Goal: Task Accomplishment & Management: Complete application form

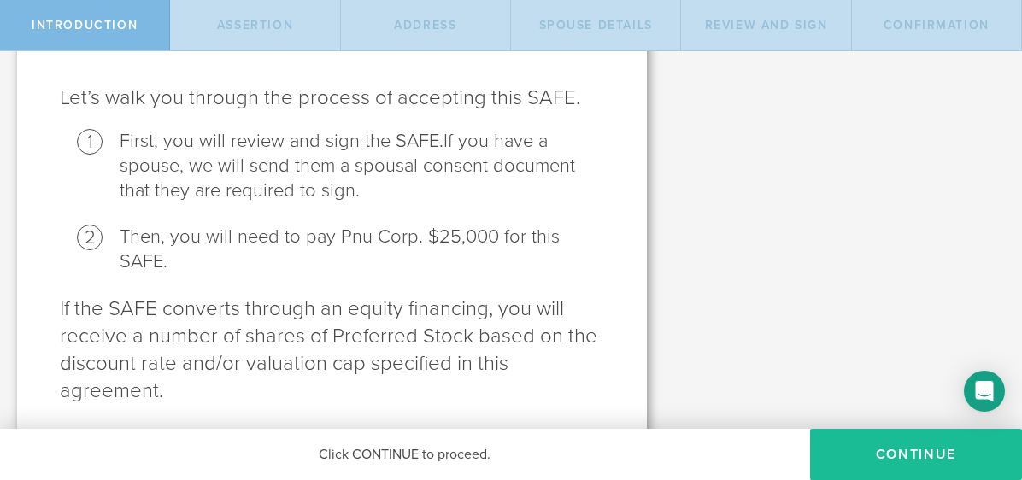
drag, startPoint x: 865, startPoint y: 443, endPoint x: 404, endPoint y: 271, distance: 492.2
click at [865, 441] on button "Continue" at bounding box center [916, 454] width 212 height 51
radio input "true"
checkbox input "true"
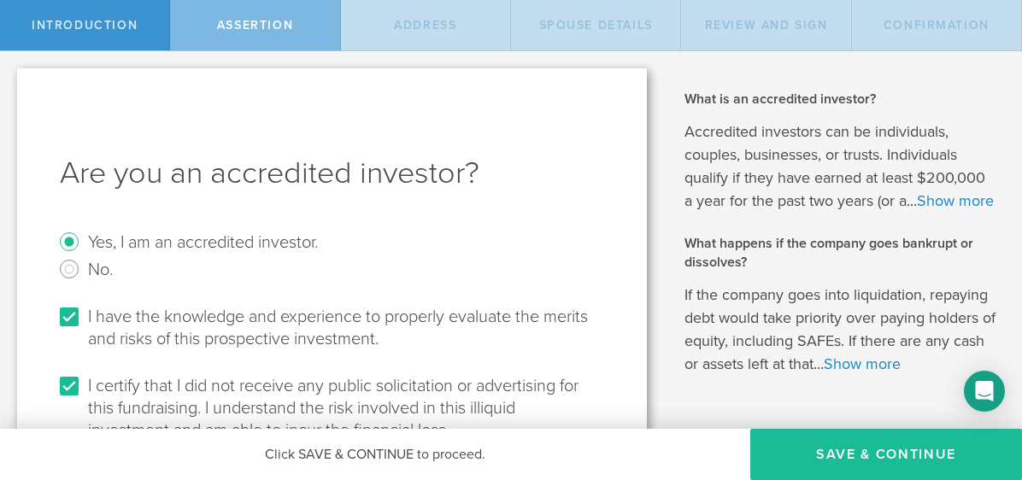
scroll to position [96, 0]
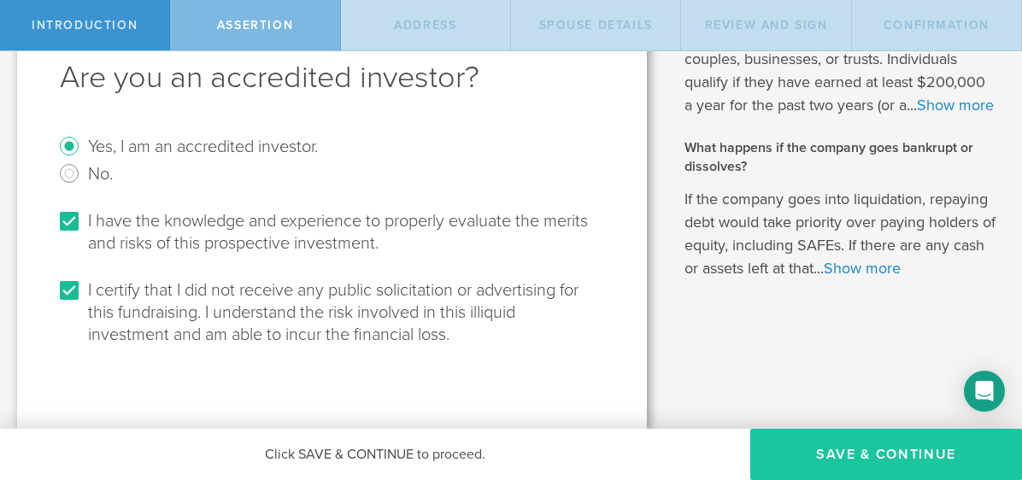
click at [891, 456] on button "Save & Continue" at bounding box center [886, 454] width 272 height 51
select select "string:[GEOGRAPHIC_DATA]"
type input "[STREET_ADDRESS]"
type input "[US_STATE]"
type input "48094"
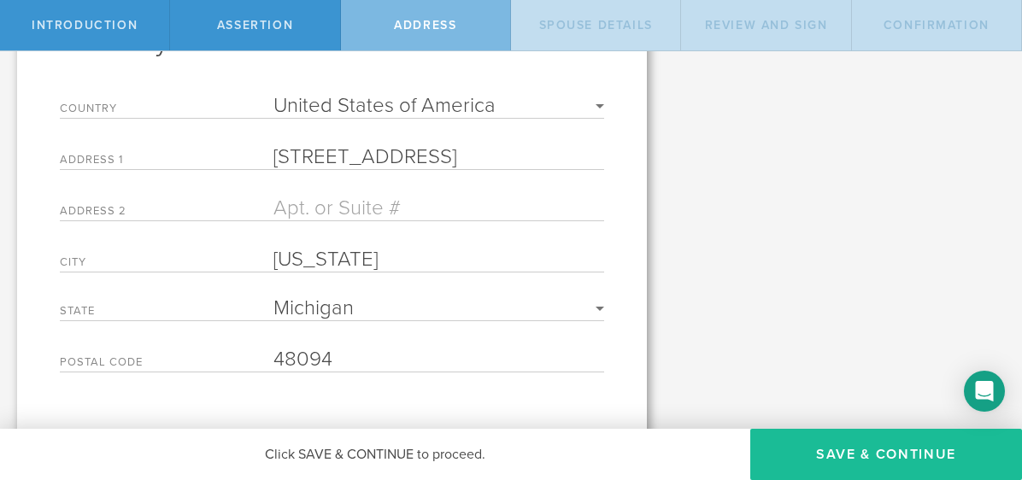
scroll to position [166, 0]
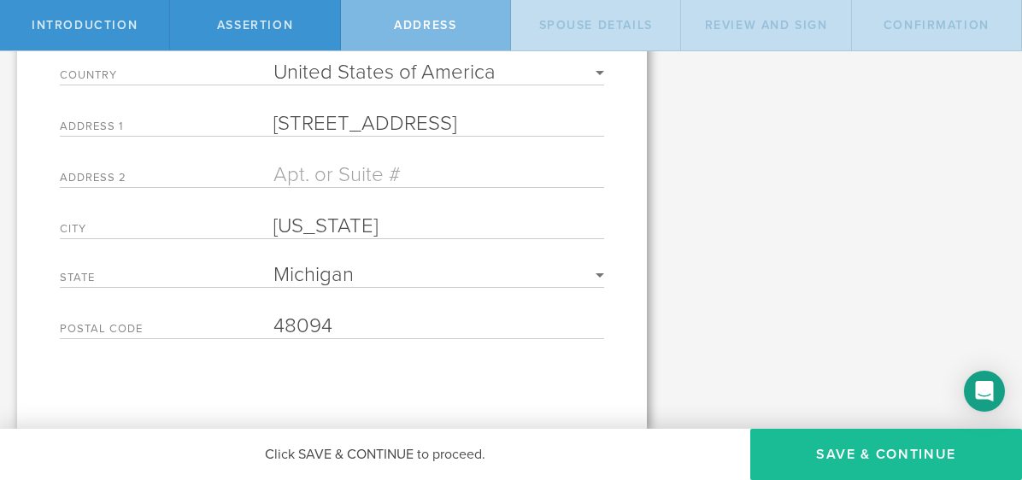
drag, startPoint x: 845, startPoint y: 440, endPoint x: 816, endPoint y: 420, distance: 35.1
click at [845, 439] on button "Save & Continue" at bounding box center [886, 454] width 272 height 51
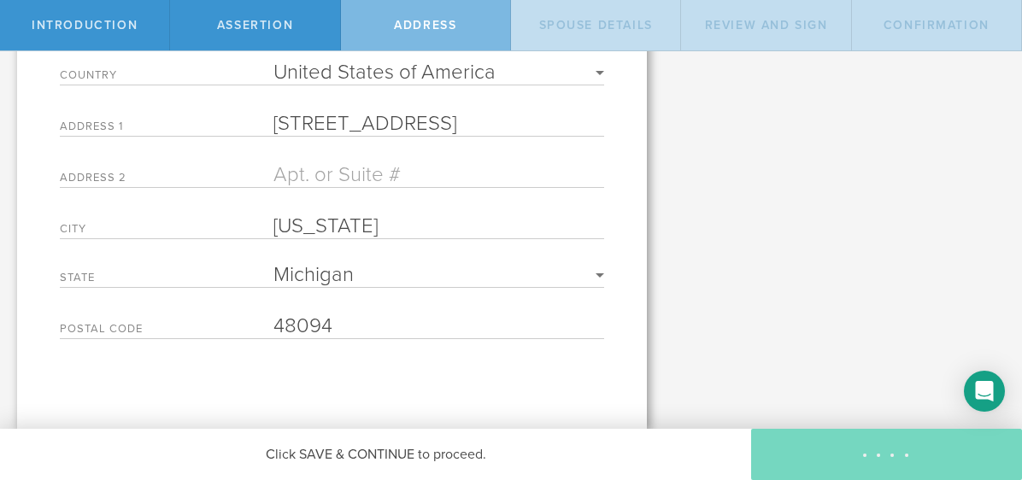
radio input "true"
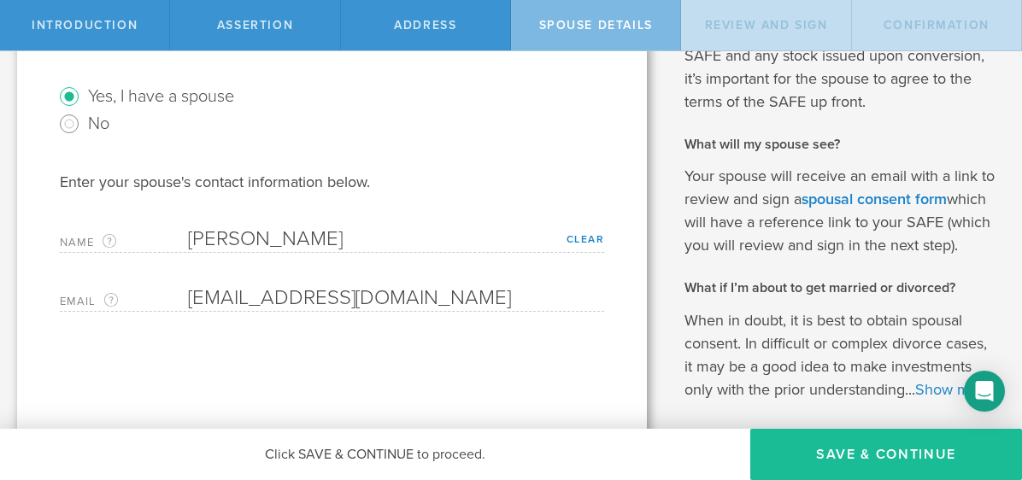
scroll to position [148, 0]
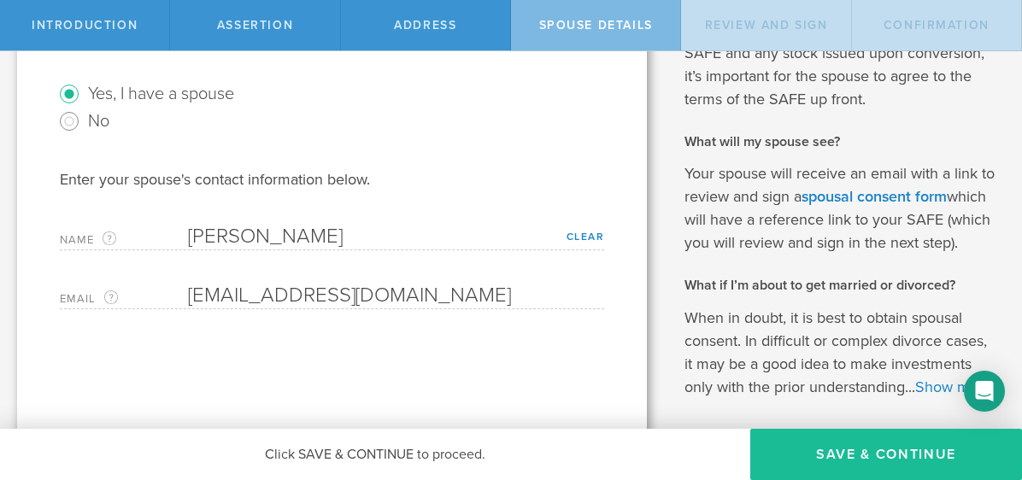
click at [892, 449] on button "Save & Continue" at bounding box center [886, 454] width 272 height 51
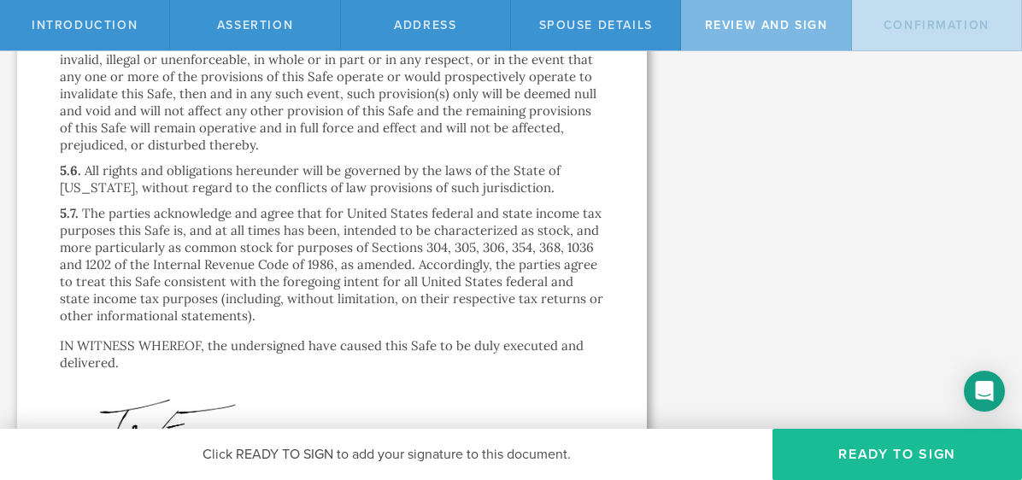
scroll to position [5869, 0]
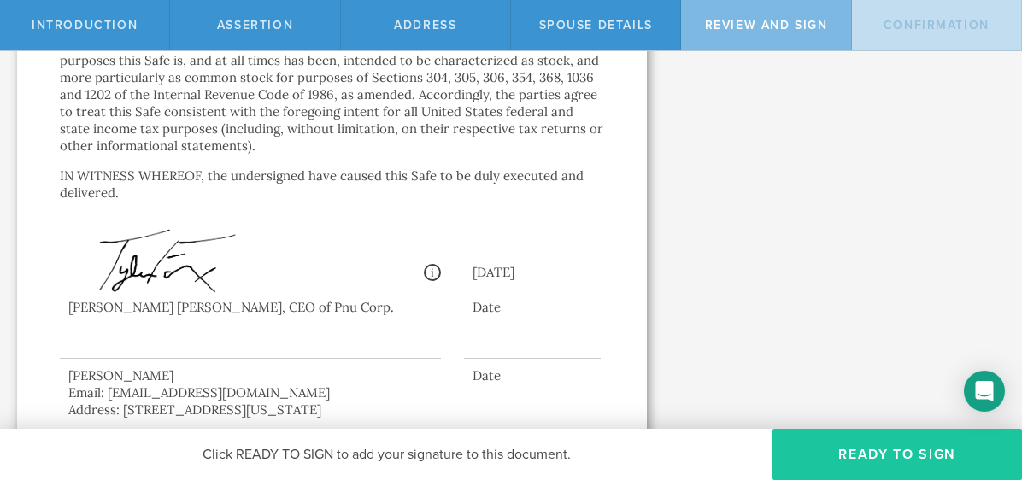
click at [897, 470] on button "Ready to Sign" at bounding box center [896, 454] width 249 height 51
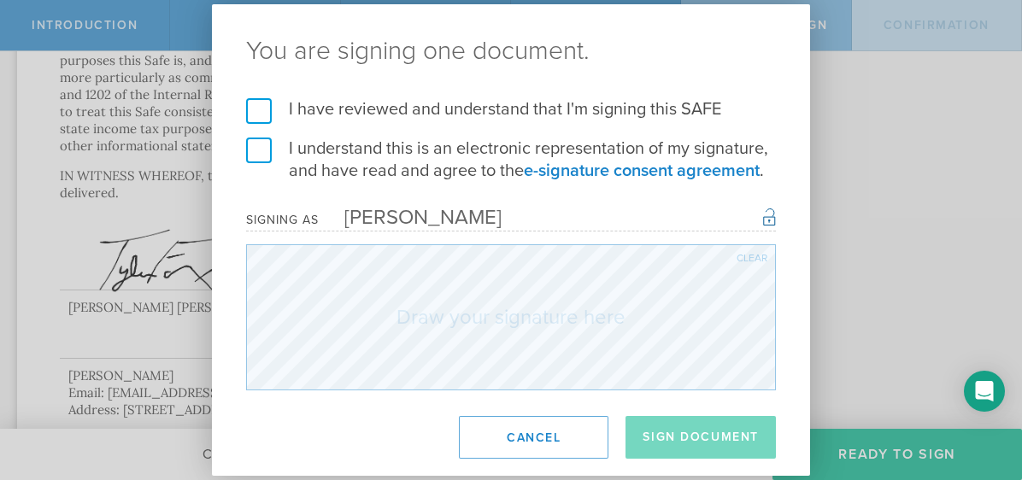
click at [261, 115] on label "I have reviewed and understand that I'm signing this SAFE" at bounding box center [511, 109] width 530 height 22
click at [0, 0] on input "I have reviewed and understand that I'm signing this SAFE" at bounding box center [0, 0] width 0 height 0
click at [261, 151] on label "I understand this is an electronic representation of my signature, and have rea…" at bounding box center [511, 160] width 530 height 44
click at [0, 0] on input "I understand this is an electronic representation of my signature, and have rea…" at bounding box center [0, 0] width 0 height 0
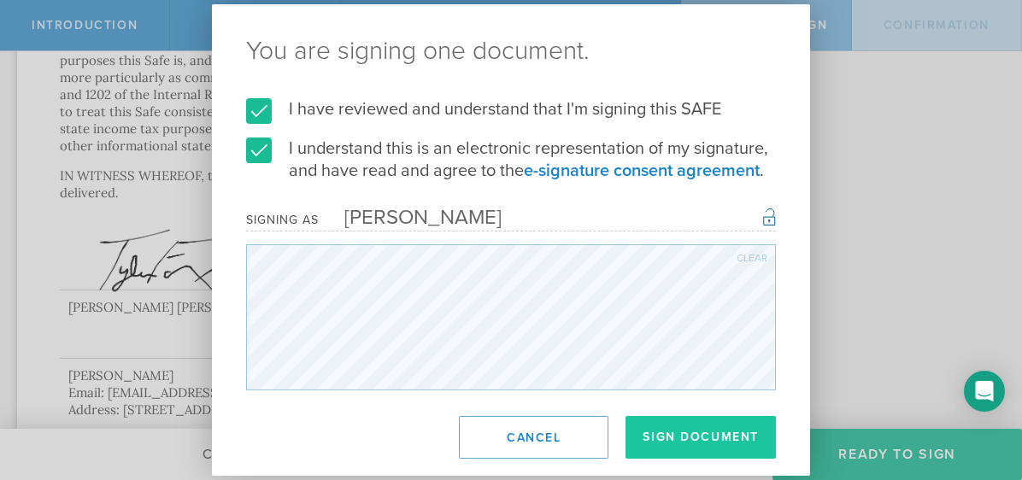
click at [716, 442] on button "Sign Document" at bounding box center [700, 437] width 150 height 43
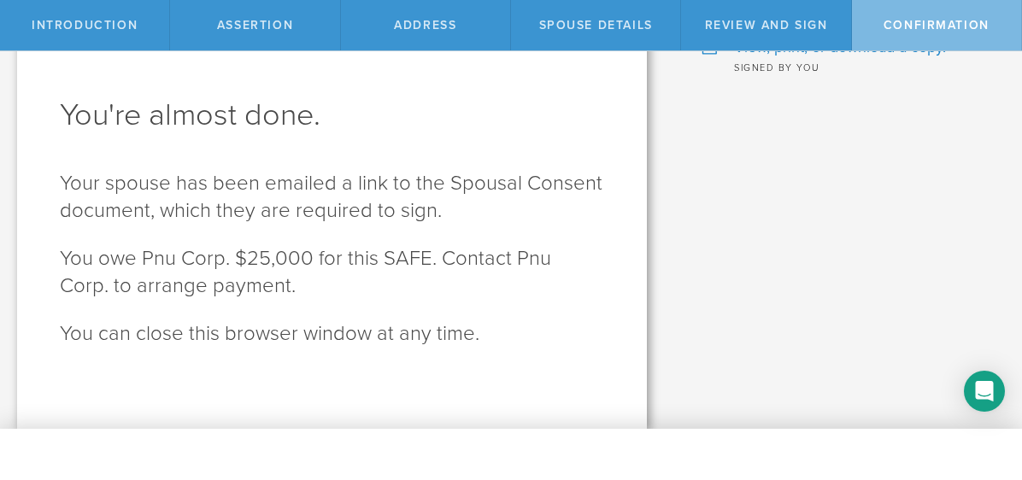
scroll to position [0, 0]
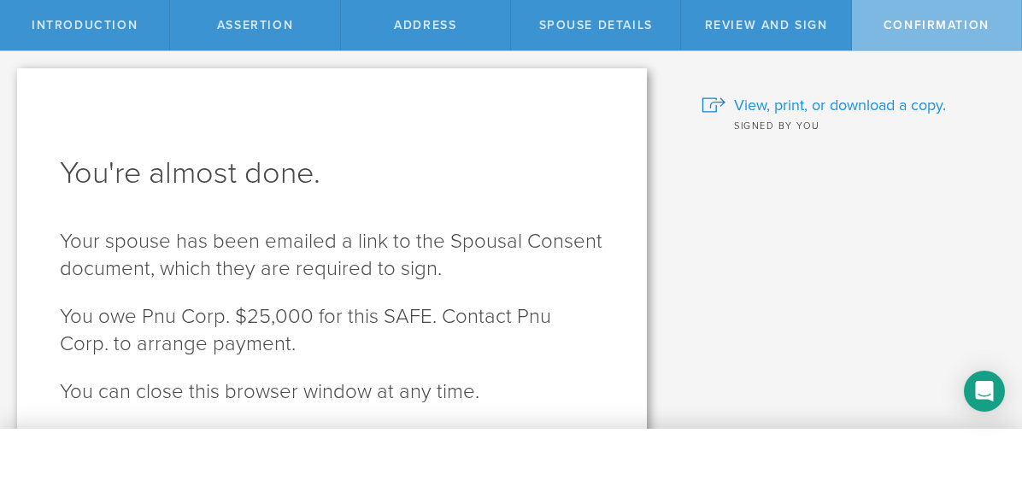
click at [881, 105] on span "View, print, or download a copy." at bounding box center [840, 105] width 212 height 22
